Goal: Find specific page/section: Find specific page/section

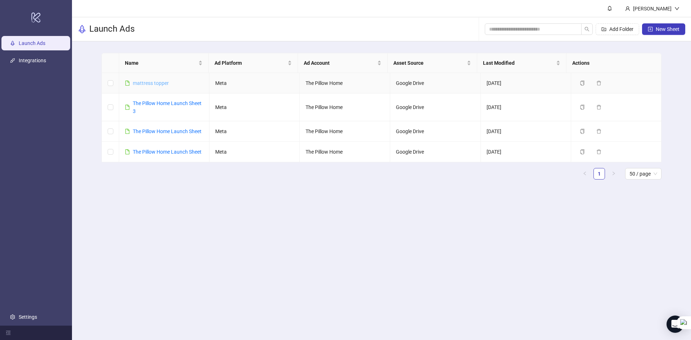
click at [163, 83] on link "mattress topper" at bounding box center [151, 83] width 36 height 6
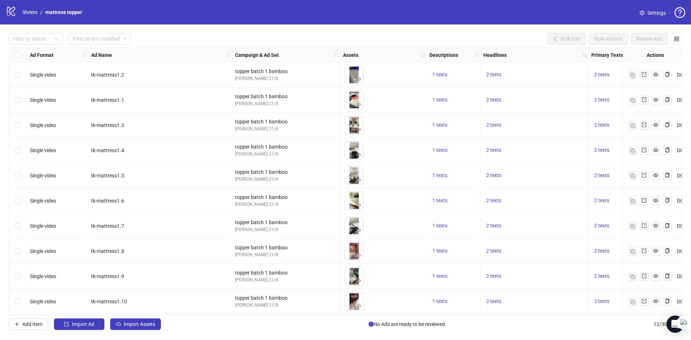
scroll to position [52, 0]
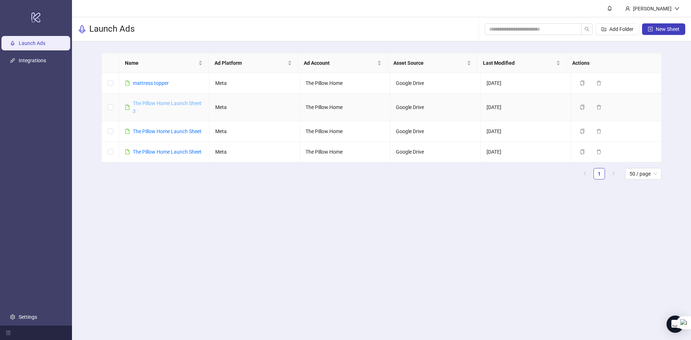
click at [172, 104] on link "The Pillow Home Launch Sheet 3" at bounding box center [167, 107] width 69 height 14
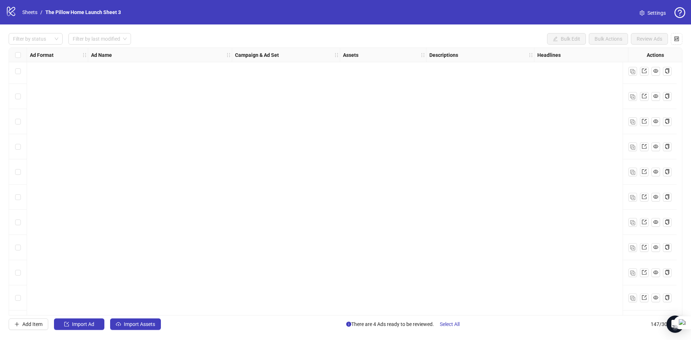
scroll to position [3453, 0]
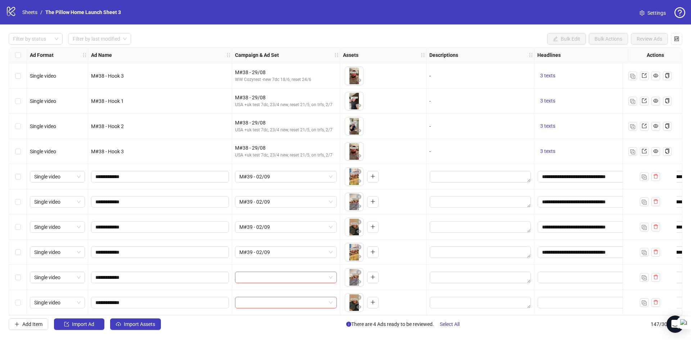
click at [21, 175] on div "Select row 142" at bounding box center [18, 176] width 18 height 25
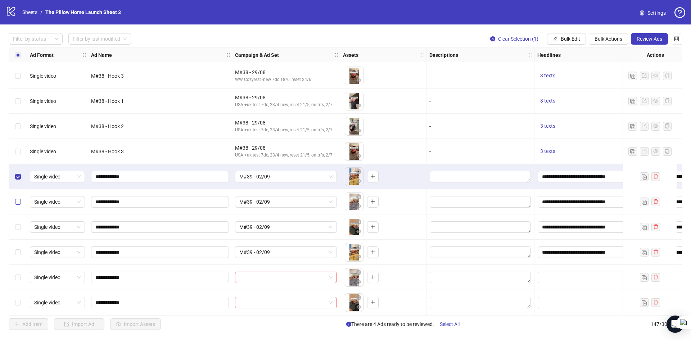
click at [18, 203] on label "Select row 143" at bounding box center [18, 202] width 6 height 8
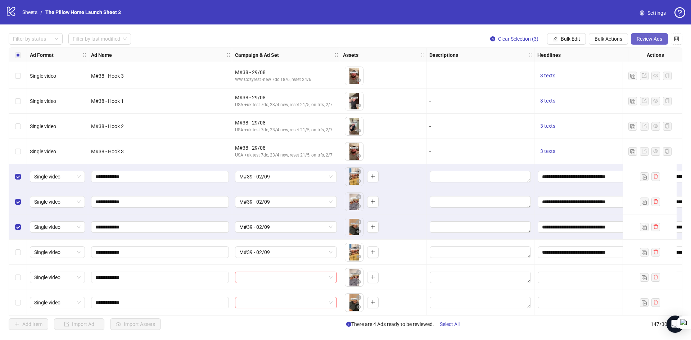
click at [638, 39] on span "Review Ads" at bounding box center [650, 39] width 26 height 6
